Goal: Information Seeking & Learning: Learn about a topic

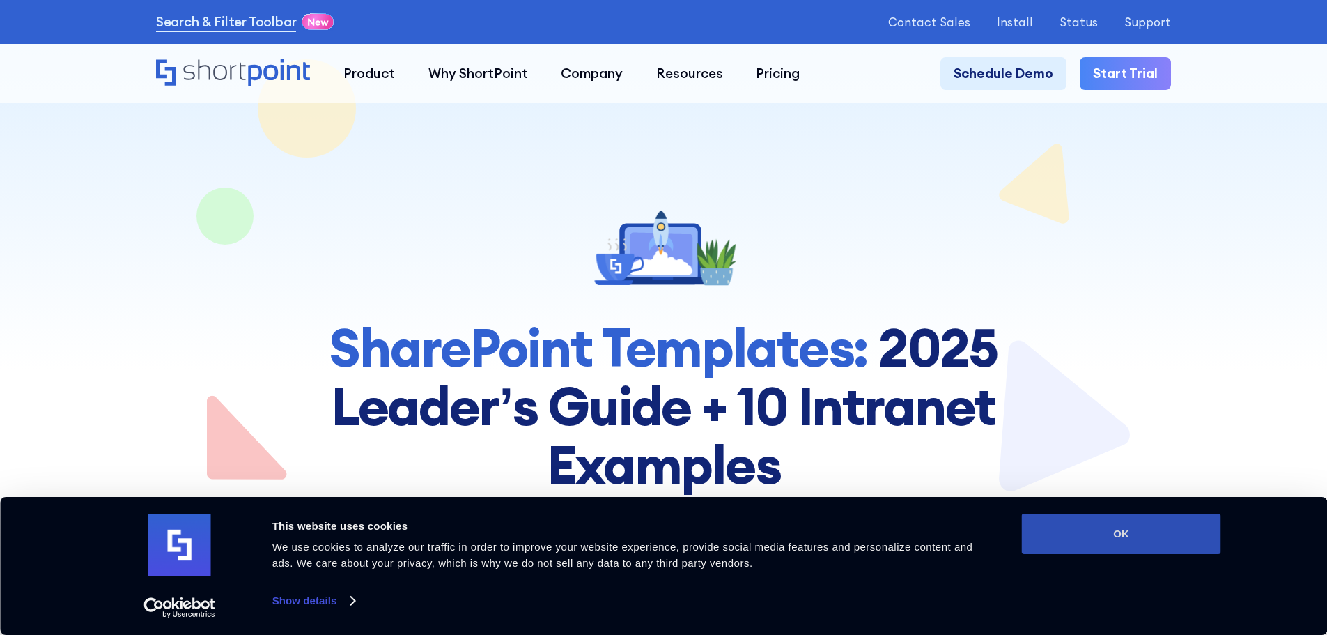
click at [1099, 529] on button "OK" at bounding box center [1121, 534] width 199 height 40
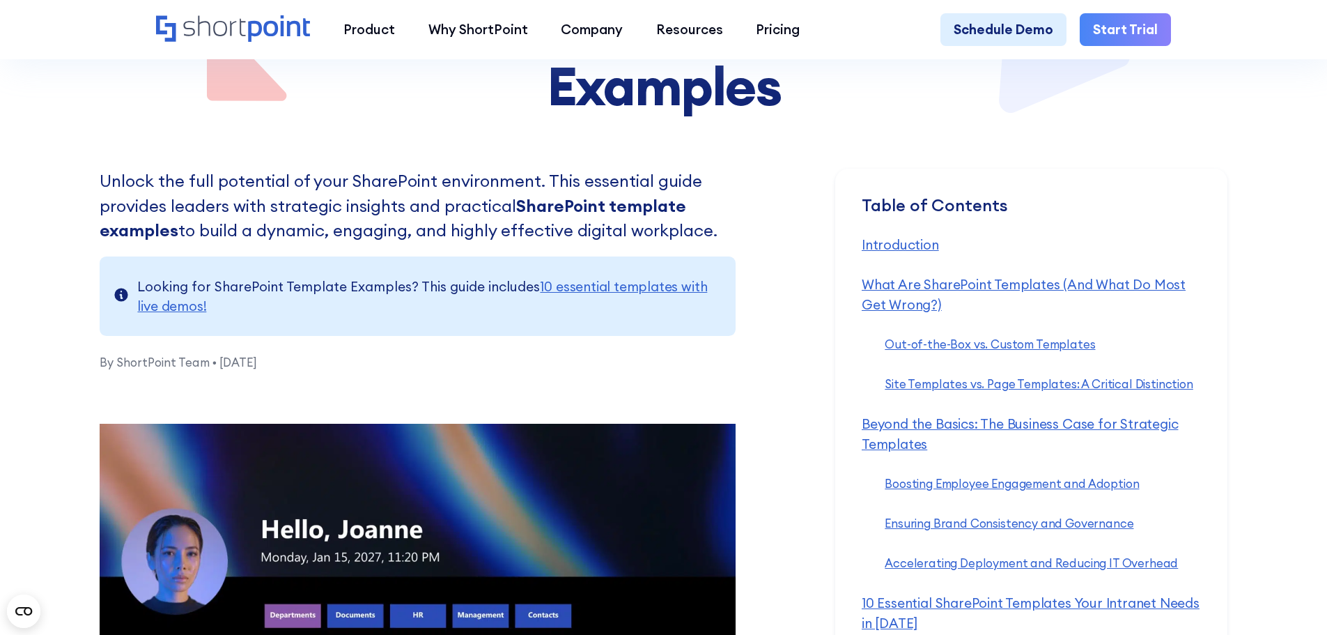
scroll to position [557, 0]
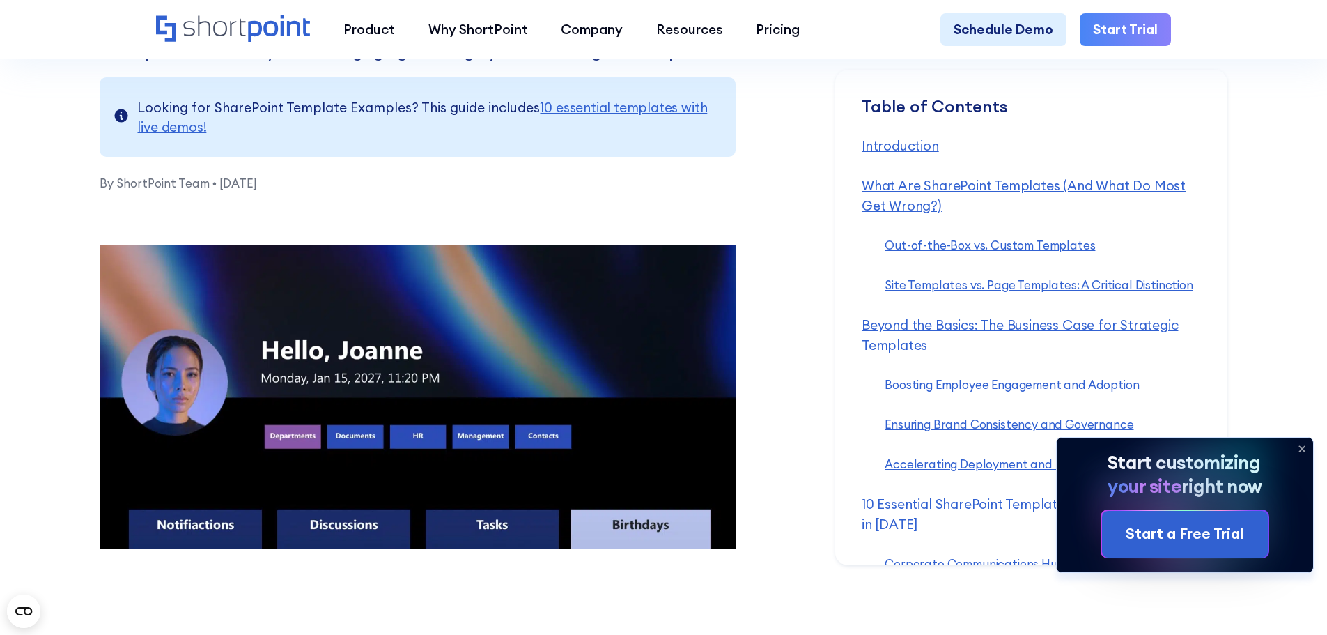
click at [1305, 445] on icon at bounding box center [1302, 449] width 22 height 22
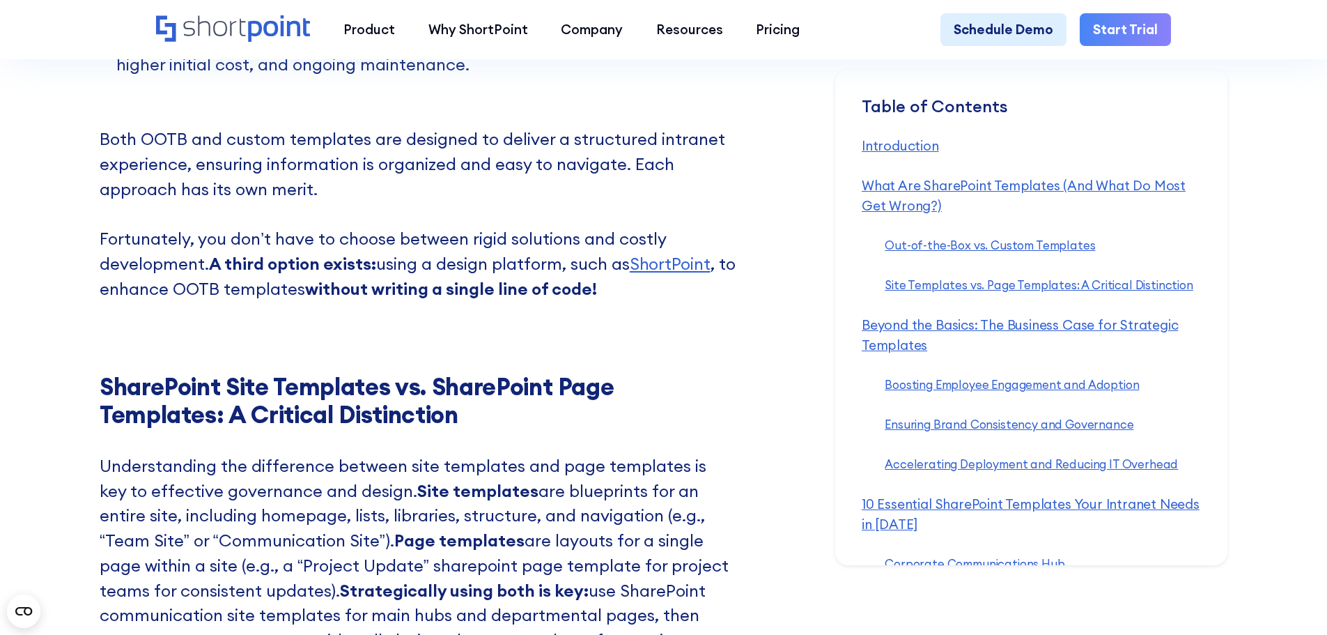
scroll to position [2648, 0]
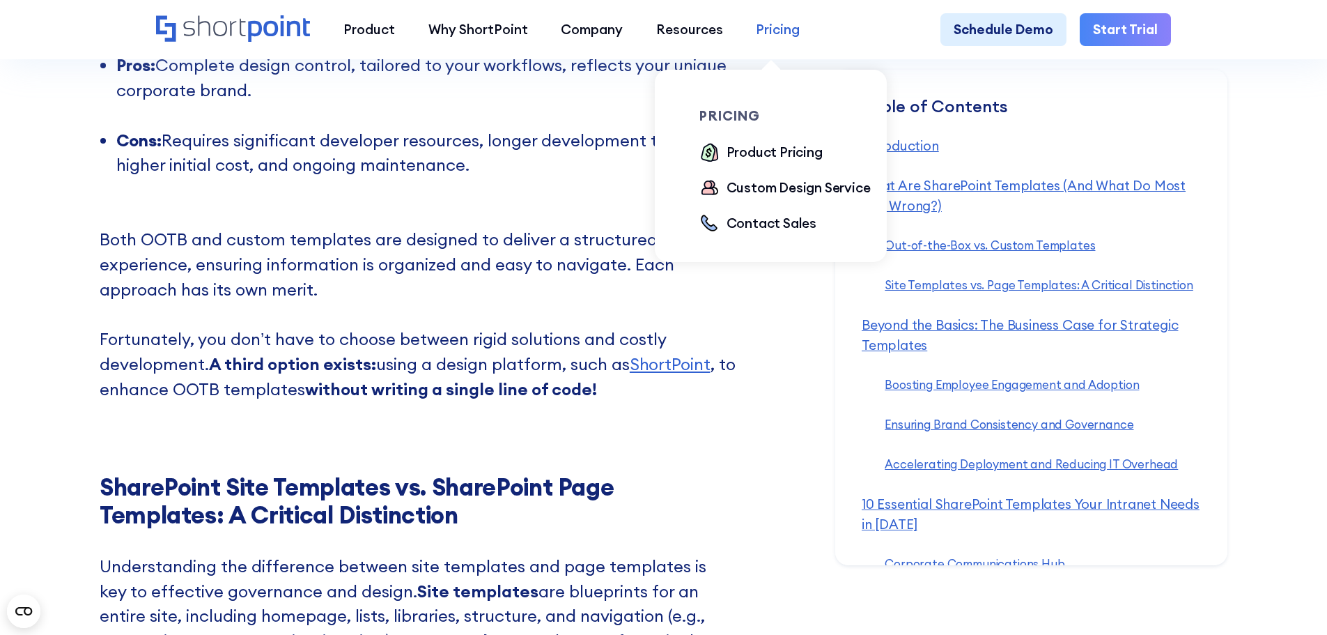
click at [776, 30] on div "Pricing" at bounding box center [778, 30] width 44 height 20
click at [758, 153] on div "Product Pricing" at bounding box center [775, 152] width 96 height 20
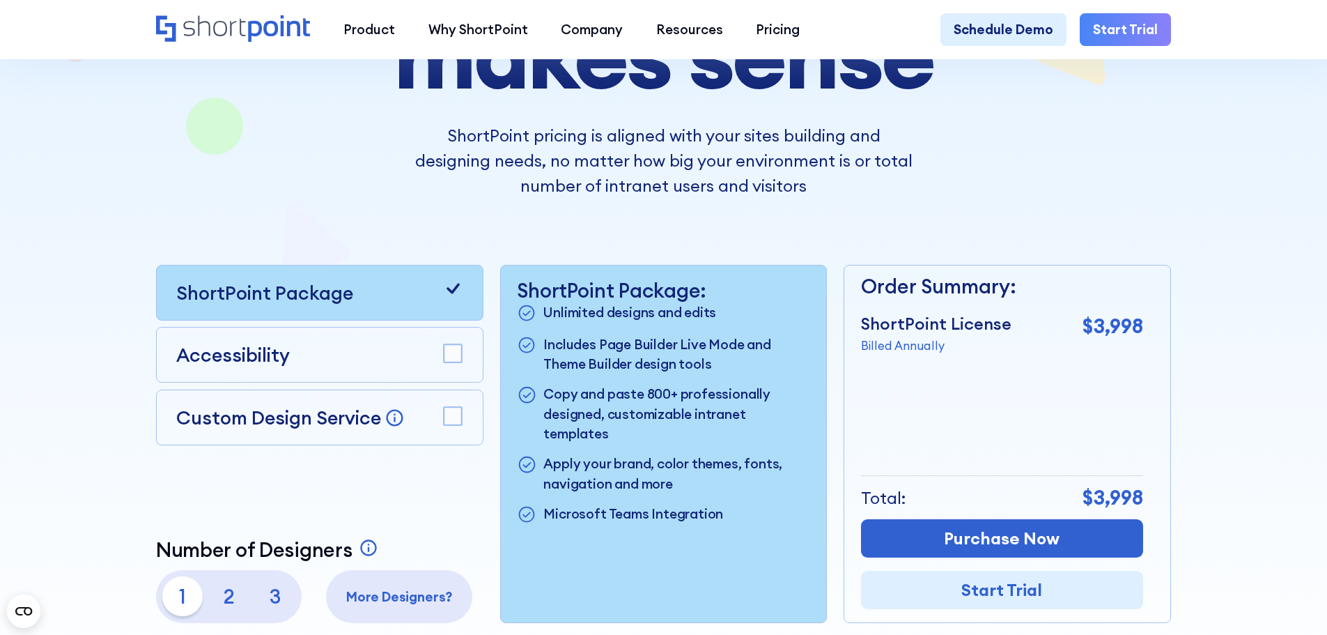
scroll to position [348, 0]
